Goal: Use online tool/utility: Utilize a website feature to perform a specific function

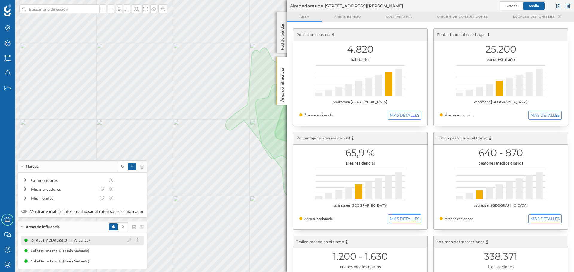
click at [69, 238] on div "[STREET_ADDRESS] (3 min Andando)" at bounding box center [62, 241] width 62 height 6
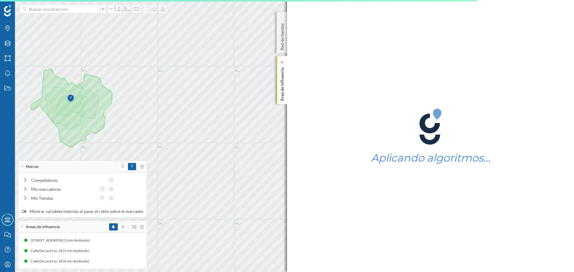
click at [283, 85] on p "Área de influencia" at bounding box center [282, 83] width 6 height 36
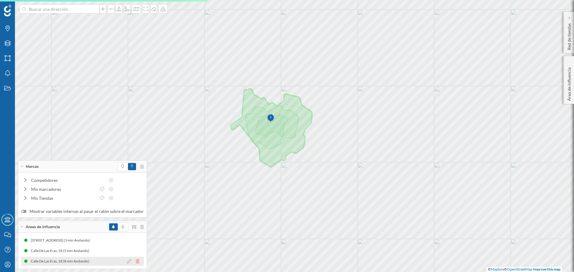
click at [136, 261] on icon at bounding box center [138, 261] width 4 height 4
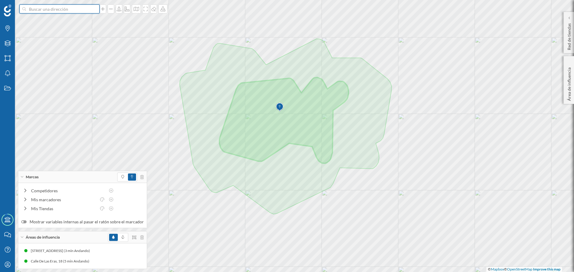
click at [83, 8] on input at bounding box center [59, 8] width 67 height 9
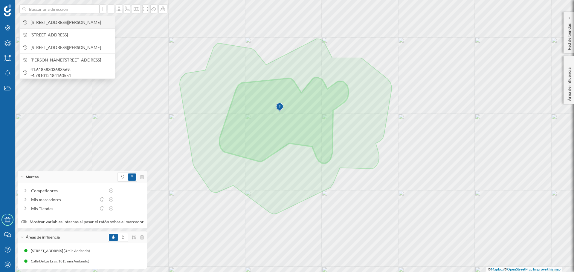
click at [79, 25] on span "[STREET_ADDRESS][PERSON_NAME]" at bounding box center [70, 22] width 81 height 6
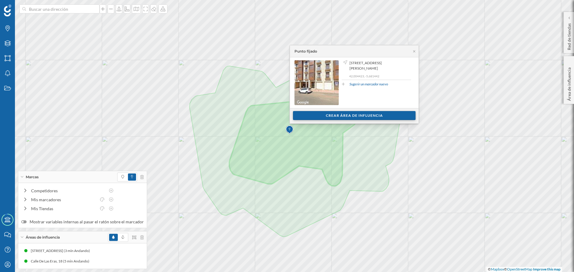
click at [372, 115] on div "Crear área de influencia" at bounding box center [354, 115] width 123 height 9
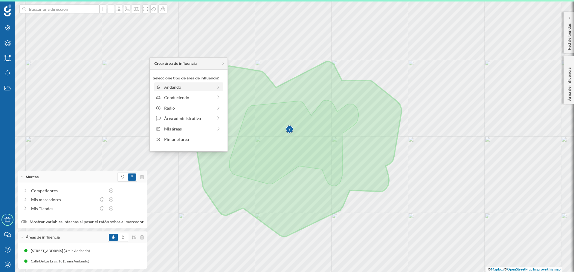
click at [172, 91] on div "Andando" at bounding box center [188, 87] width 69 height 9
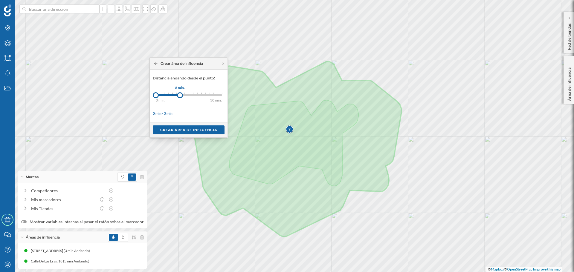
drag, startPoint x: 161, startPoint y: 96, endPoint x: 180, endPoint y: 96, distance: 19.4
click at [180, 96] on div at bounding box center [180, 95] width 6 height 6
click at [187, 127] on div "Crear área de influencia" at bounding box center [189, 129] width 72 height 9
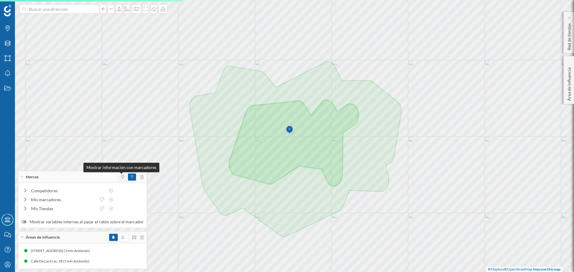
click at [121, 178] on icon at bounding box center [122, 177] width 3 height 4
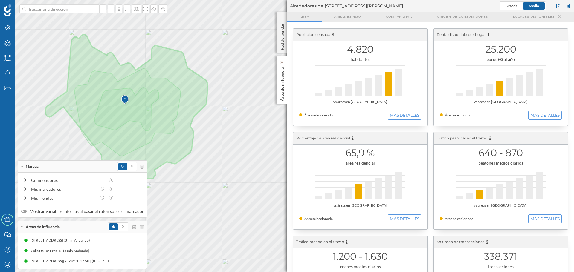
click at [285, 93] on p "Área de influencia" at bounding box center [282, 83] width 6 height 36
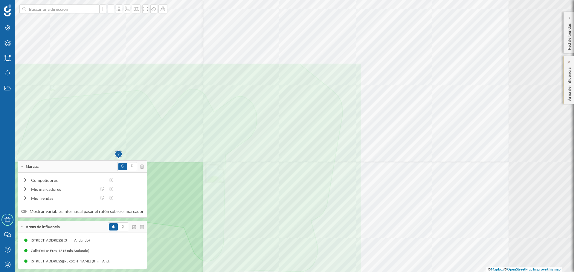
click at [511, 131] on div at bounding box center [511, 131] width 0 height 0
